Goal: Information Seeking & Learning: Learn about a topic

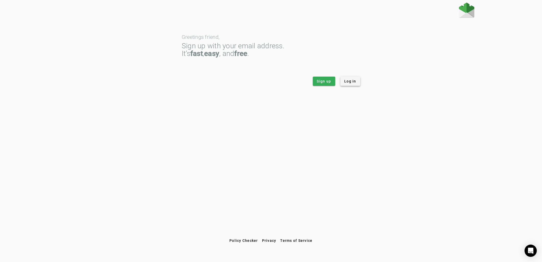
click at [352, 79] on span "Log in" at bounding box center [350, 81] width 12 height 5
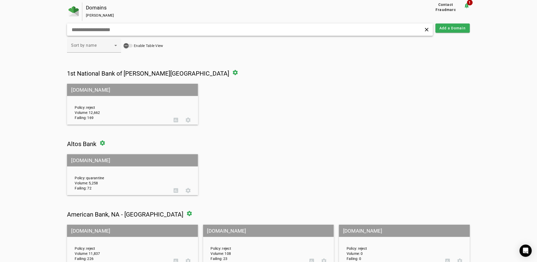
click at [131, 28] on input "text" at bounding box center [171, 30] width 201 height 6
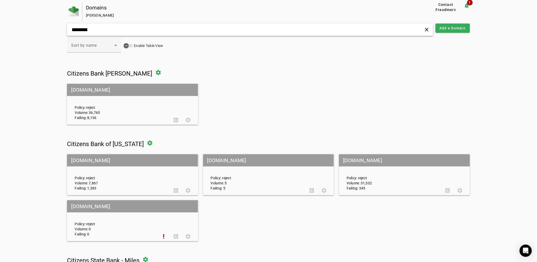
type input "********"
click at [117, 96] on div "Policy: reject Volume: 36,765 Failing: 8,136" at bounding box center [120, 104] width 99 height 32
click at [97, 92] on mat-grid-tile-header "citizensbanktx.com" at bounding box center [132, 90] width 131 height 12
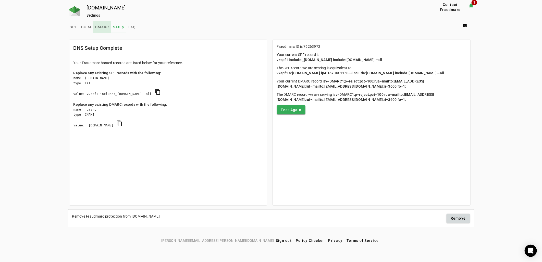
click at [106, 29] on span "DMARC" at bounding box center [102, 27] width 14 height 12
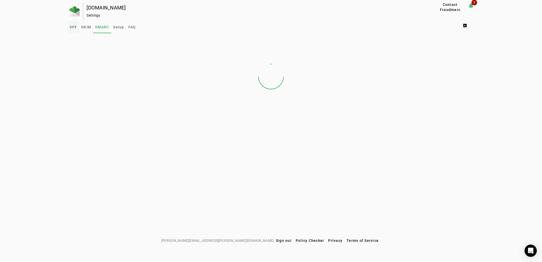
click at [71, 29] on span "SPF" at bounding box center [73, 27] width 7 height 12
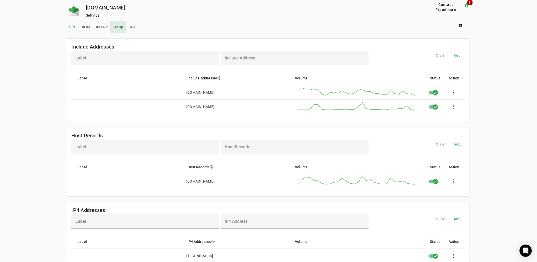
click at [118, 29] on span "Setup" at bounding box center [117, 27] width 11 height 12
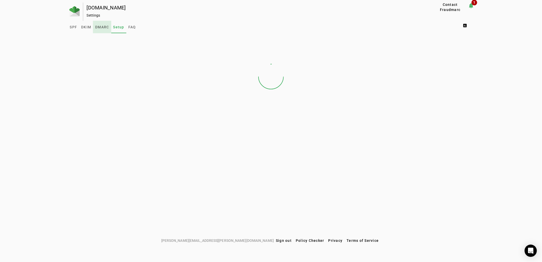
click at [99, 29] on span "DMARC" at bounding box center [102, 27] width 14 height 4
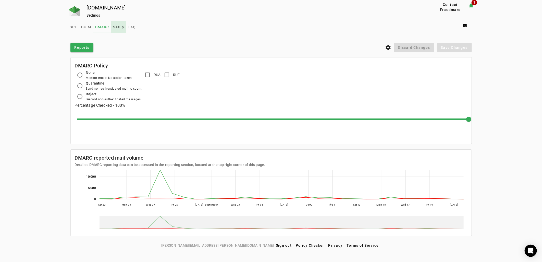
click at [119, 29] on span "Setup" at bounding box center [118, 27] width 11 height 12
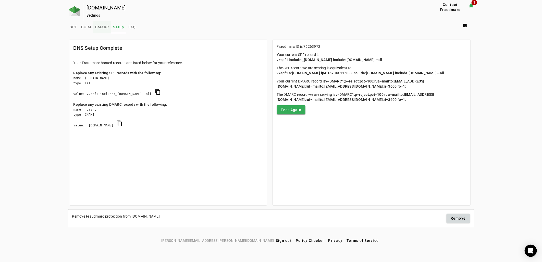
click at [100, 30] on span "DMARC" at bounding box center [102, 27] width 14 height 12
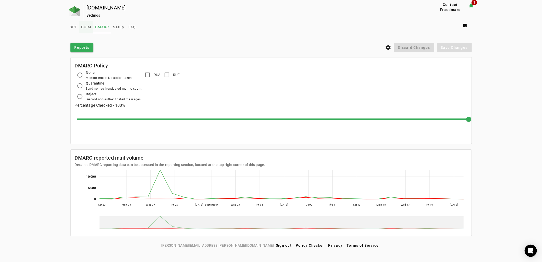
click at [81, 27] on span "DKIM" at bounding box center [86, 27] width 10 height 4
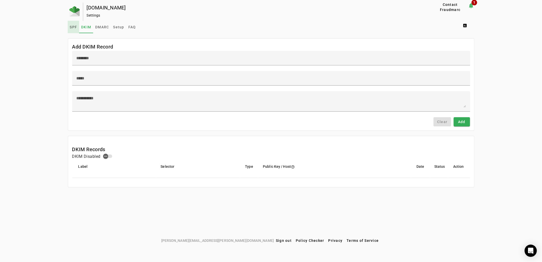
click at [72, 27] on span "SPF" at bounding box center [73, 27] width 7 height 4
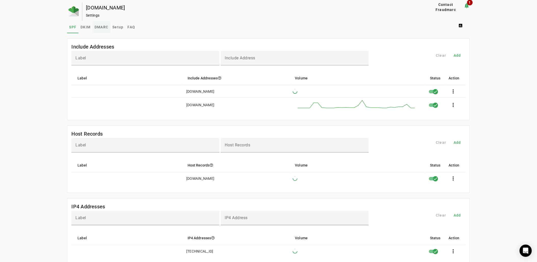
click at [103, 26] on span "DMARC" at bounding box center [102, 27] width 14 height 4
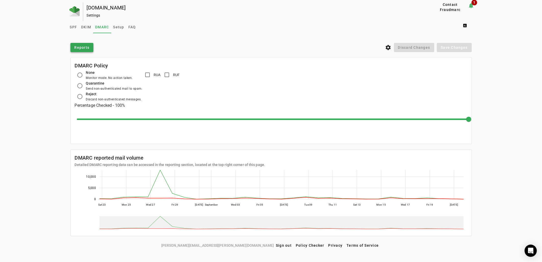
click at [80, 50] on span at bounding box center [81, 47] width 23 height 12
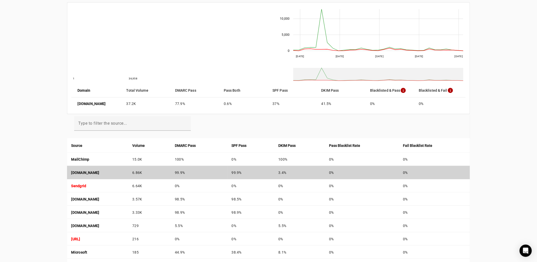
scroll to position [85, 0]
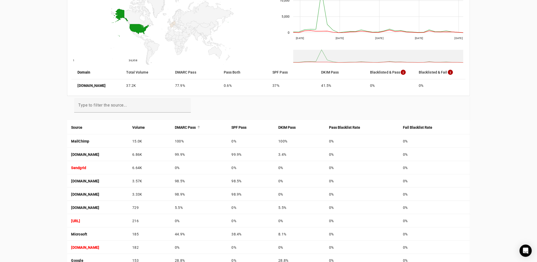
click at [196, 126] on strong "DMARC Pass" at bounding box center [185, 127] width 21 height 6
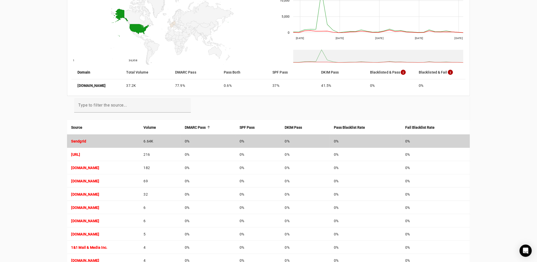
click at [78, 142] on strong "Sendgrid" at bounding box center [78, 141] width 15 height 4
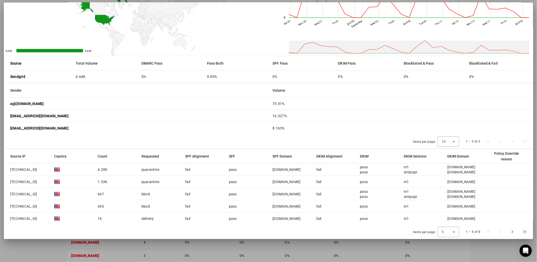
scroll to position [142, 0]
